Goal: Use online tool/utility

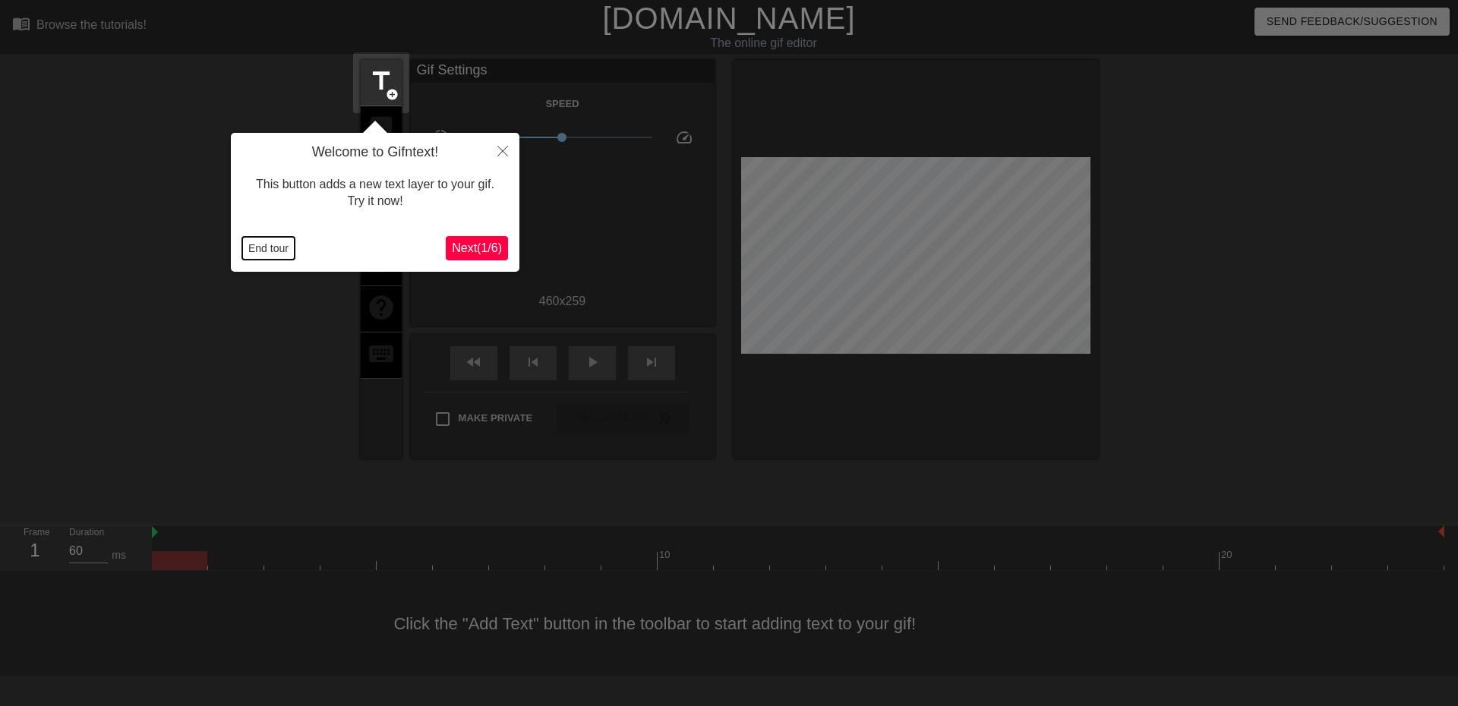
click at [274, 244] on button "End tour" at bounding box center [268, 248] width 52 height 23
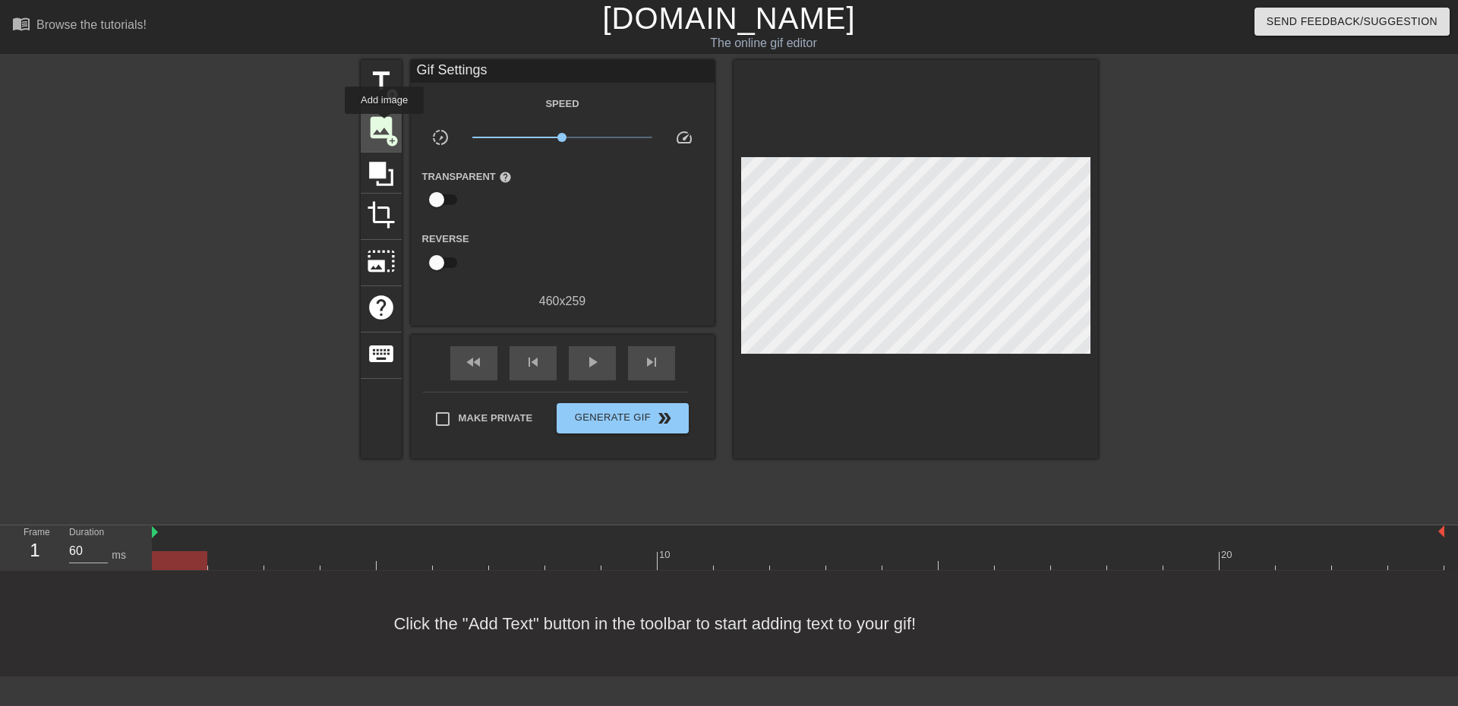
click at [384, 125] on span "image" at bounding box center [381, 127] width 29 height 29
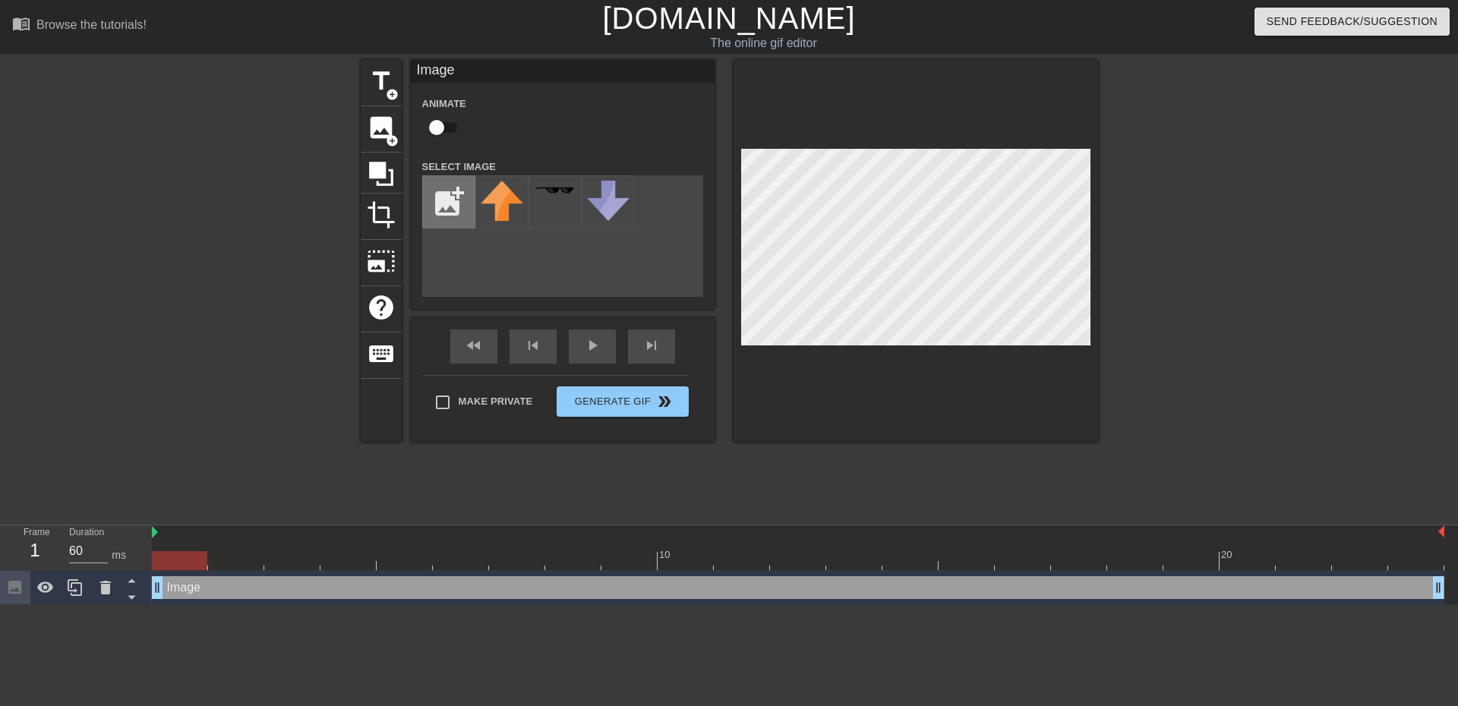
click at [441, 205] on input "file" at bounding box center [449, 202] width 52 height 52
type input "C:\fakepath\FRanklin.png"
click at [492, 201] on img at bounding box center [502, 192] width 43 height 22
click at [454, 123] on input "checkbox" at bounding box center [436, 127] width 87 height 29
checkbox input "true"
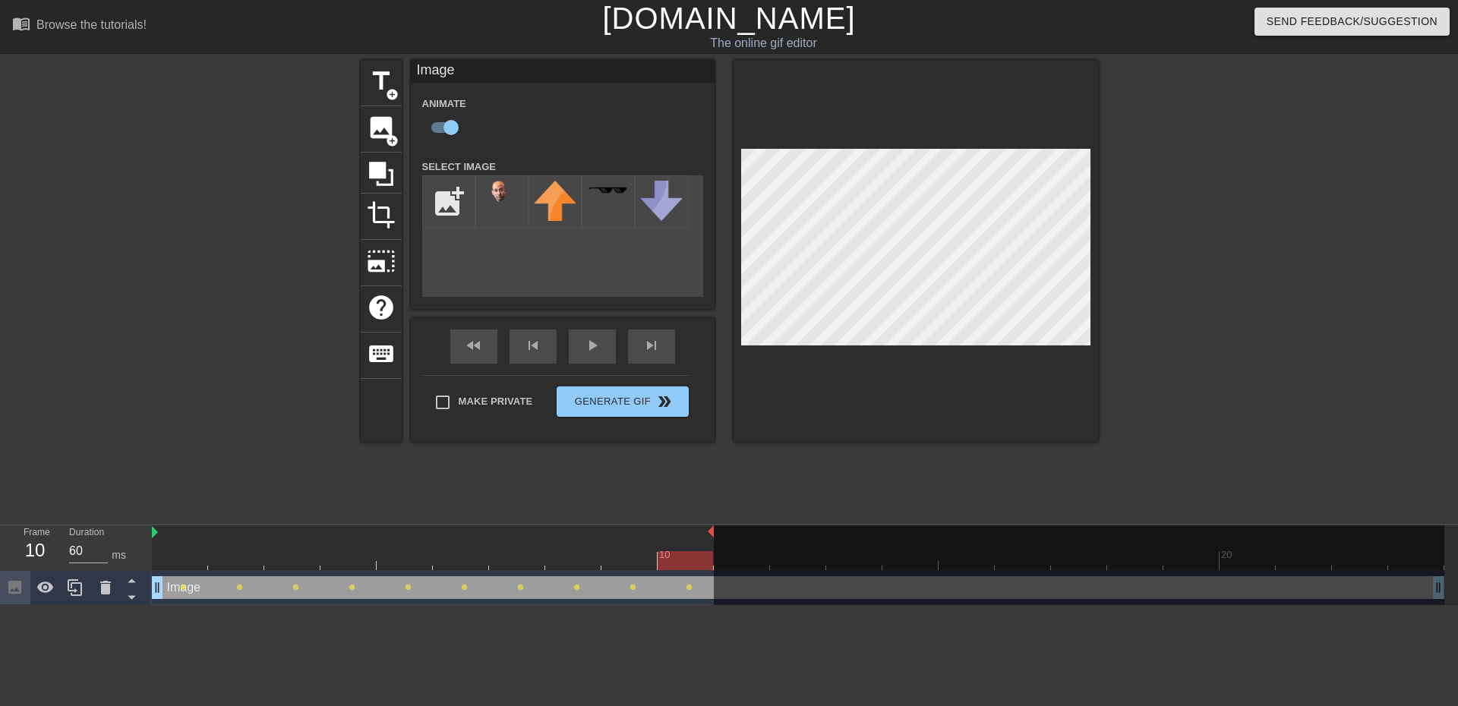
drag, startPoint x: 1443, startPoint y: 529, endPoint x: 733, endPoint y: 513, distance: 710.1
click at [733, 513] on div "menu_book Browse the tutorials! [DOMAIN_NAME] The online gif editor Send Feedba…" at bounding box center [729, 302] width 1458 height 605
click at [600, 348] on div "play_arrow" at bounding box center [592, 347] width 47 height 34
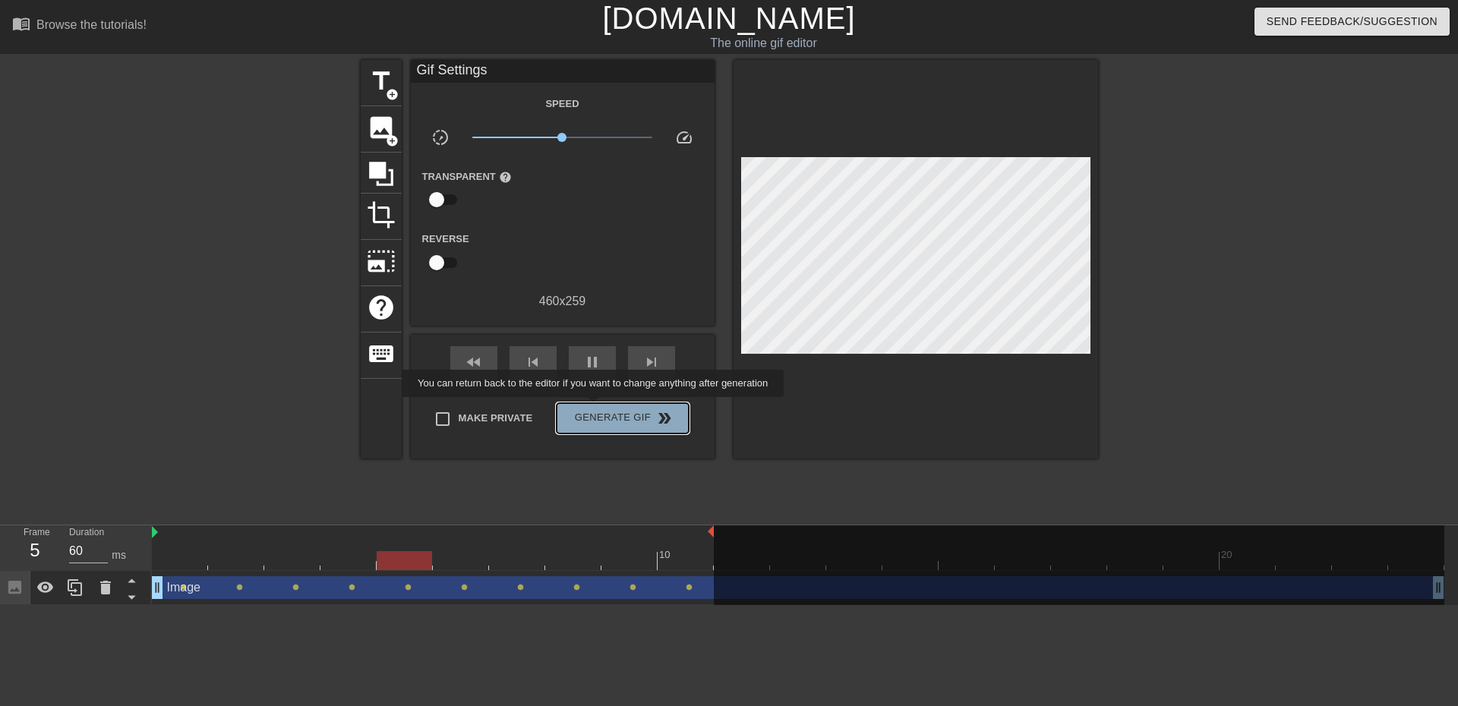
click at [595, 409] on span "Generate Gif double_arrow" at bounding box center [622, 418] width 119 height 18
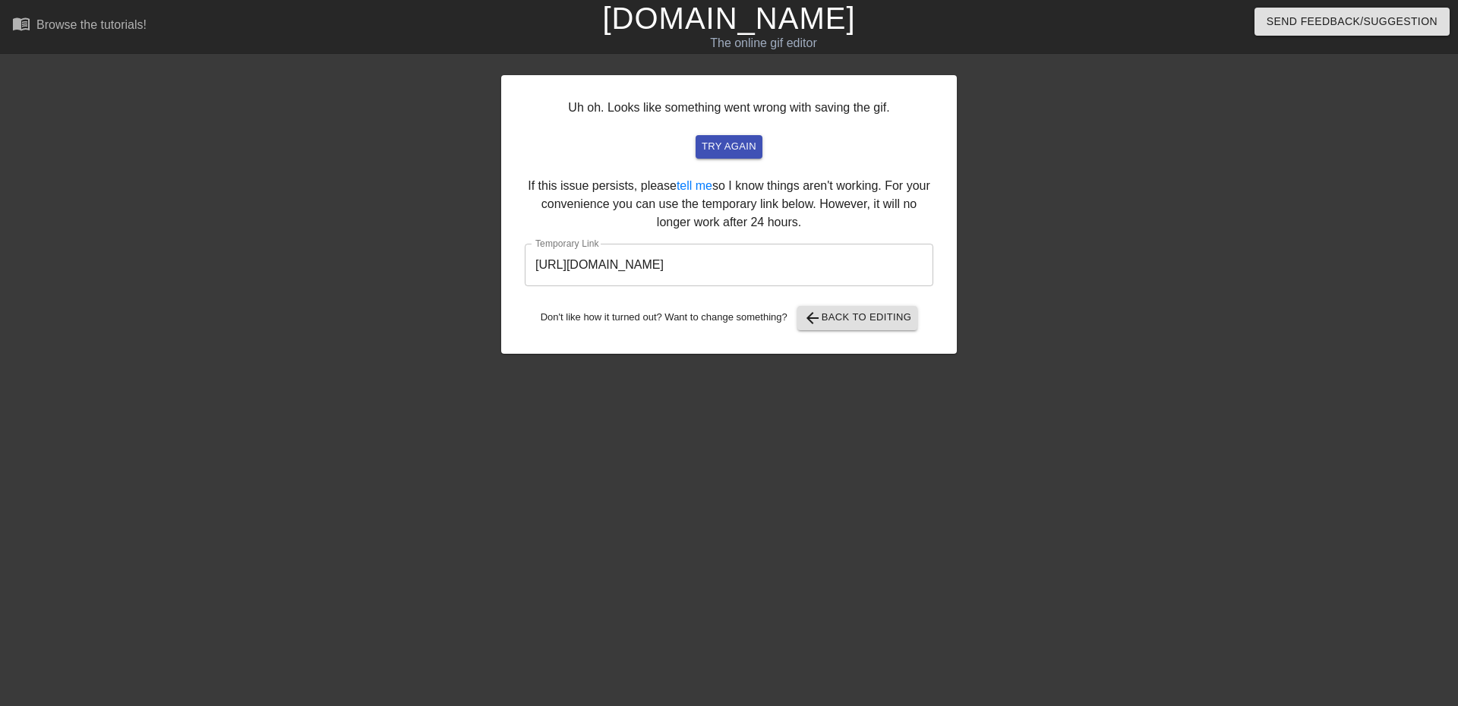
click at [787, 263] on input "[URL][DOMAIN_NAME]" at bounding box center [729, 265] width 408 height 43
drag, startPoint x: 865, startPoint y: 266, endPoint x: 511, endPoint y: 270, distance: 353.8
click at [511, 270] on div "Uh oh. Looks like something went wrong with saving the gif. try again If this i…" at bounding box center [729, 214] width 456 height 279
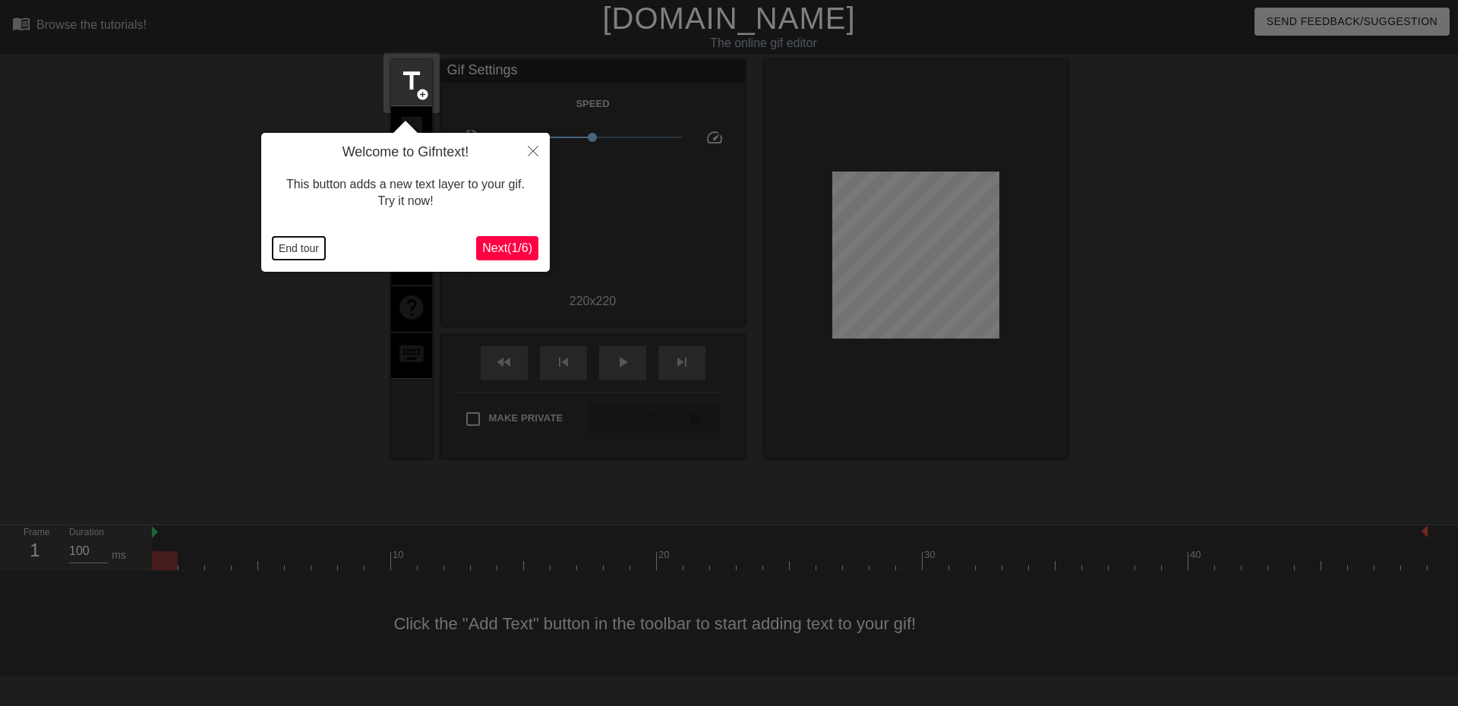
click at [302, 243] on button "End tour" at bounding box center [299, 248] width 52 height 23
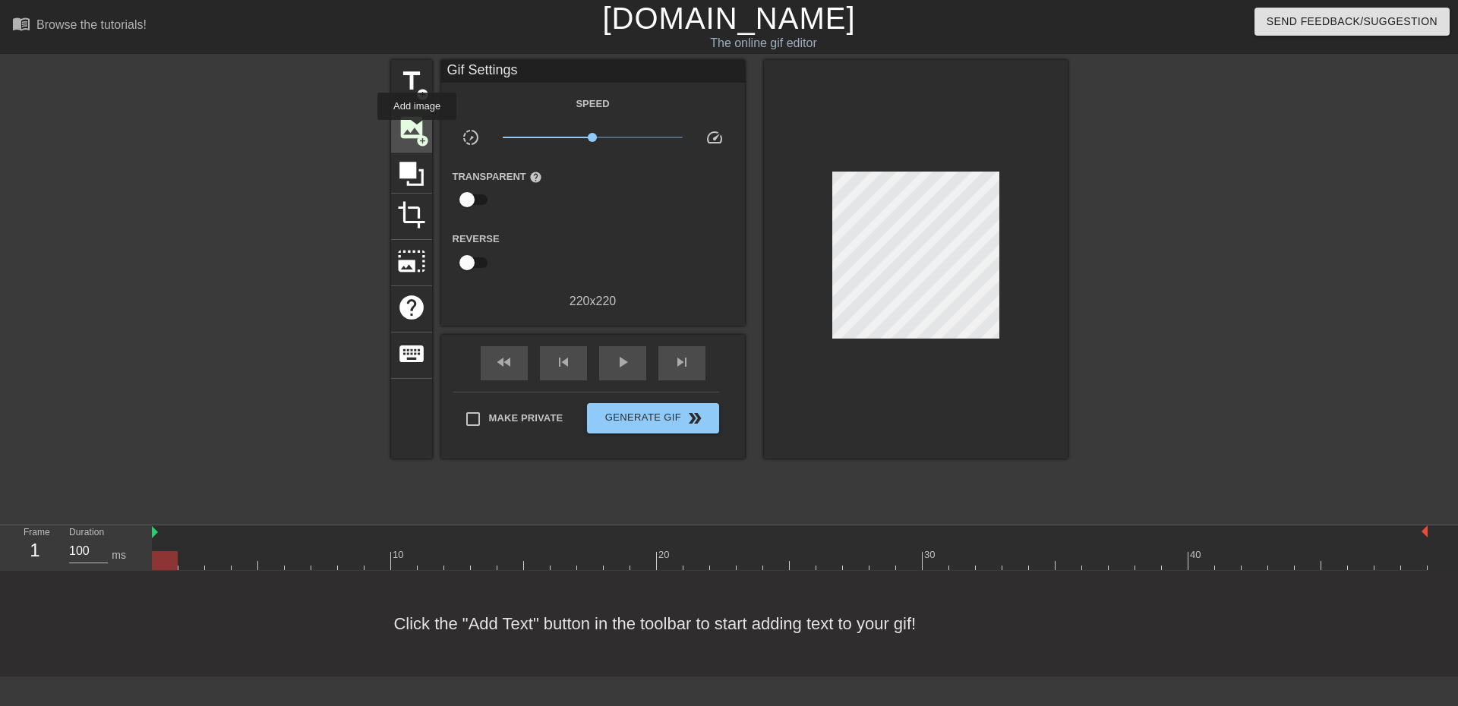
click at [417, 131] on span "image" at bounding box center [411, 127] width 29 height 29
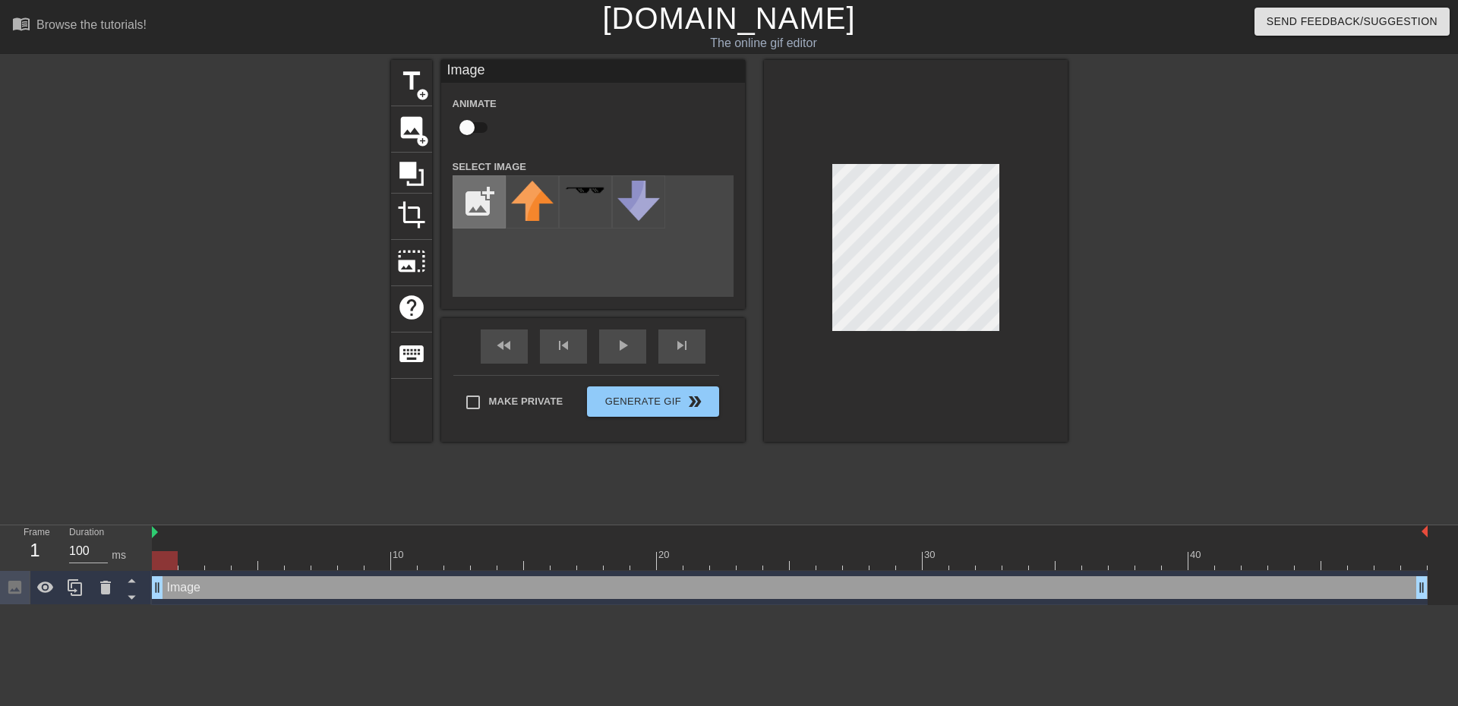
click at [488, 198] on input "file" at bounding box center [479, 202] width 52 height 52
type input "C:\fakepath\psu.png"
click at [531, 196] on img at bounding box center [532, 196] width 43 height 30
click at [745, 393] on div "title add_circle image add_circle crop photo_size_select_large help keyboard Im…" at bounding box center [729, 251] width 677 height 382
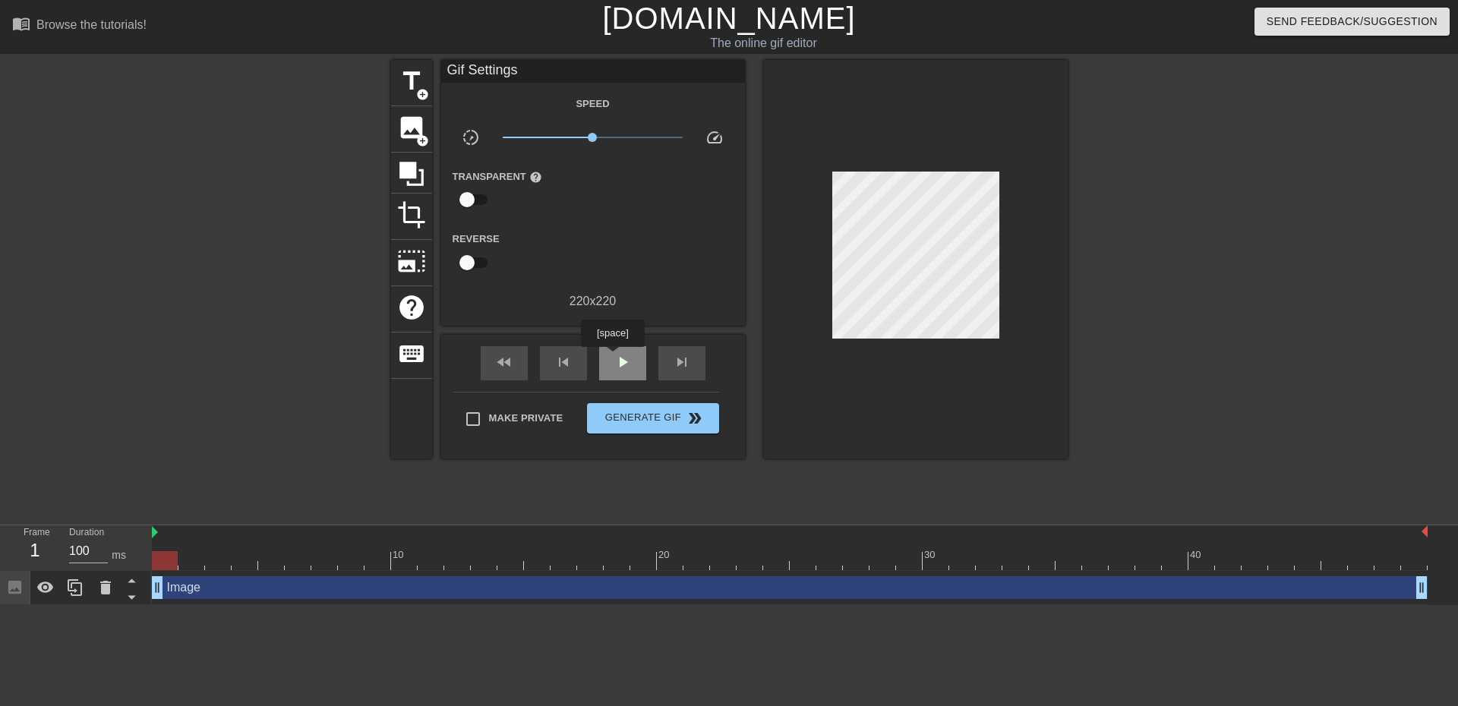
click at [612, 358] on div "play_arrow" at bounding box center [622, 363] width 47 height 34
click at [654, 418] on span "Generate Gif double_arrow" at bounding box center [652, 418] width 119 height 18
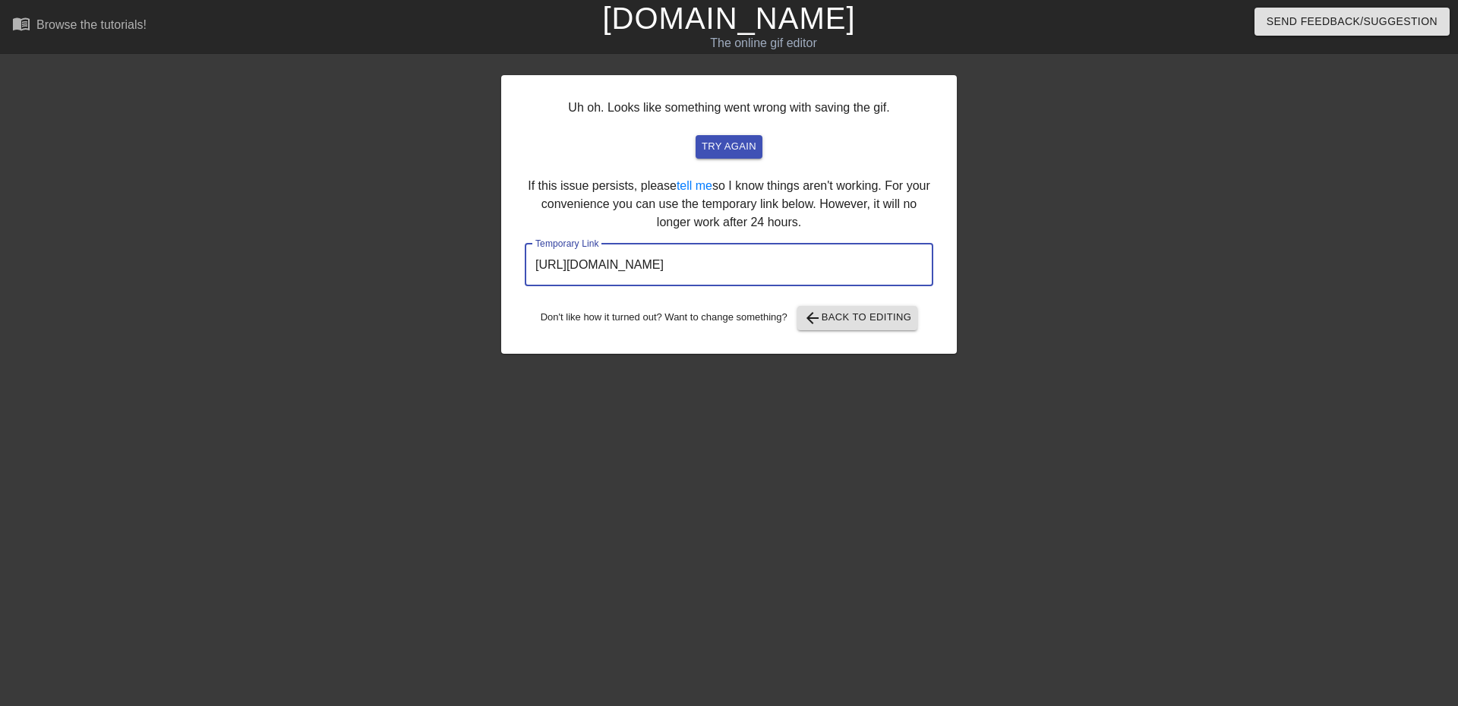
drag, startPoint x: 870, startPoint y: 261, endPoint x: 463, endPoint y: 258, distance: 407.0
click at [463, 258] on div "Uh oh. Looks like something went wrong with saving the gif. try again If this i…" at bounding box center [729, 288] width 1458 height 456
